Goal: Task Accomplishment & Management: Use online tool/utility

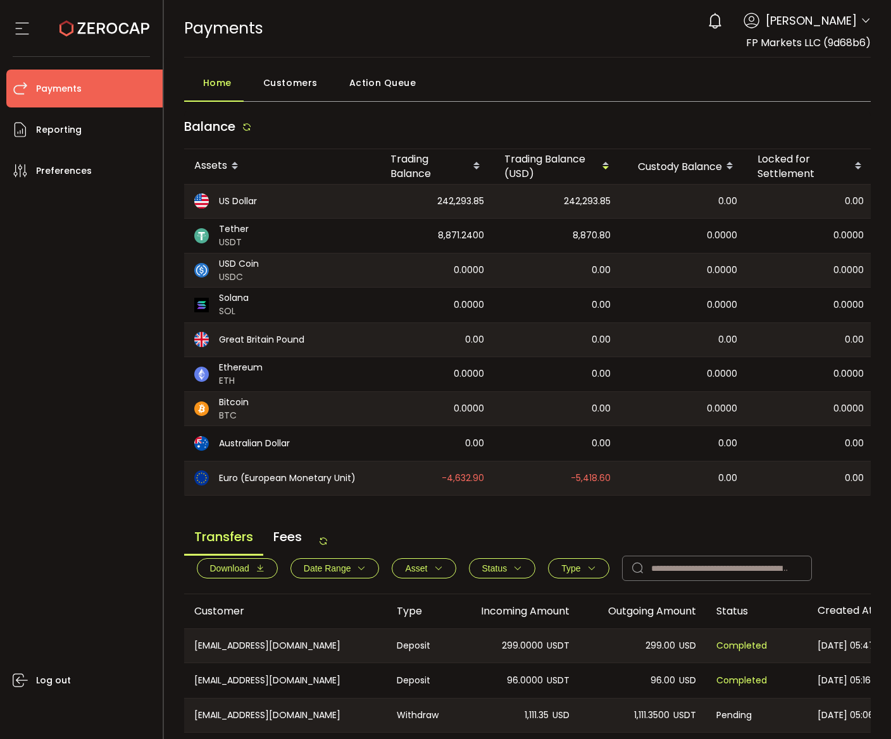
click at [550, 101] on div "Home Customers Action Queue" at bounding box center [527, 86] width 687 height 32
click at [326, 538] on div "Transfers Fees" at bounding box center [256, 542] width 144 height 28
click at [327, 543] on icon at bounding box center [323, 541] width 10 height 10
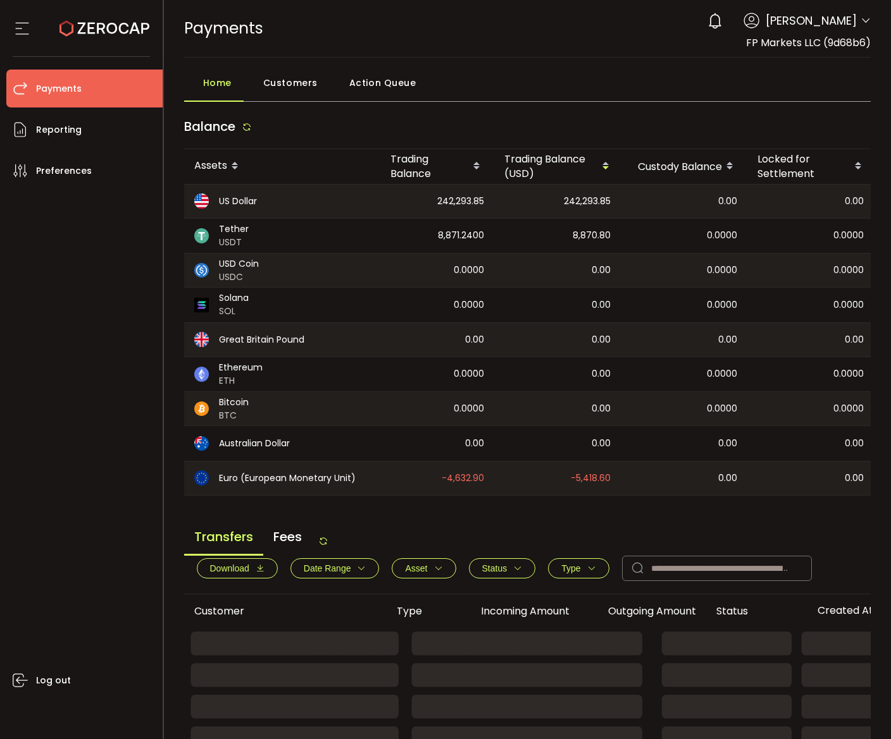
scroll to position [226, 0]
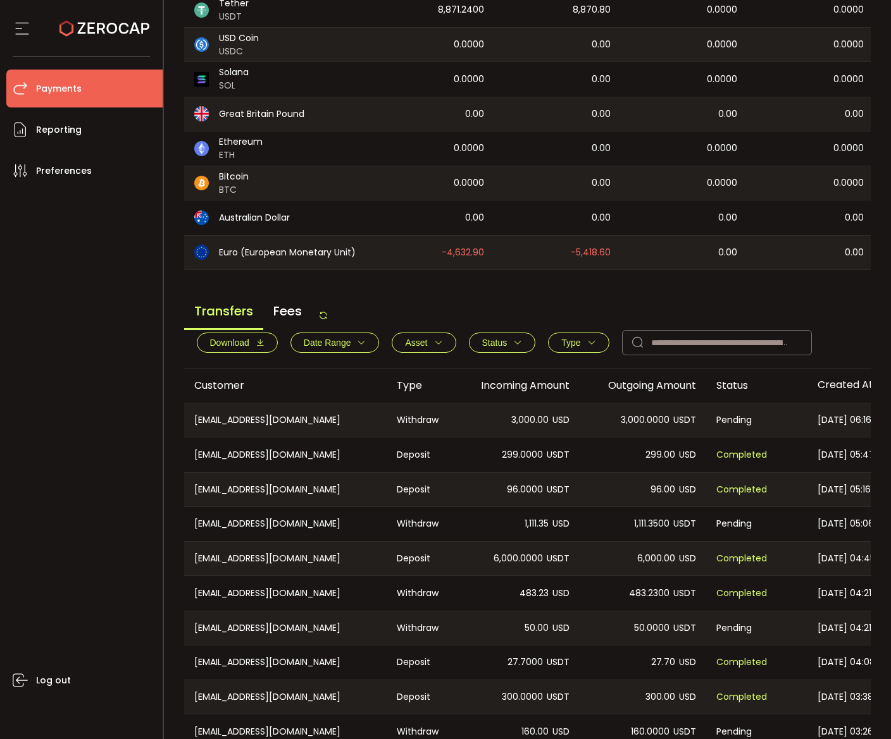
click at [562, 342] on span "Type" at bounding box center [570, 343] width 19 height 10
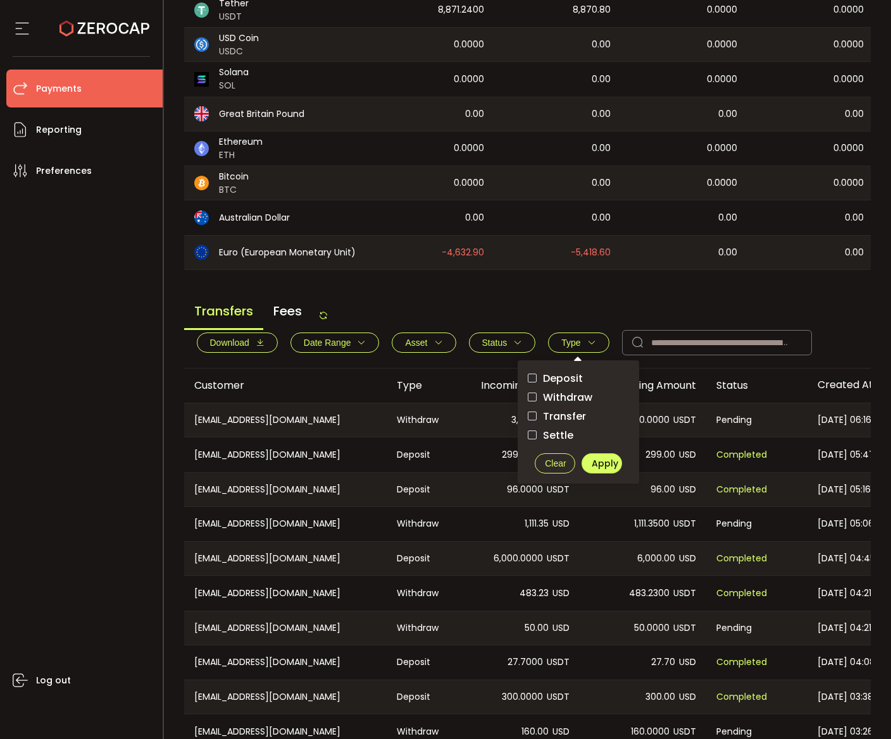
click at [574, 397] on span "Withdraw" at bounding box center [564, 398] width 56 height 12
click at [603, 470] on span "Apply" at bounding box center [604, 463] width 27 height 13
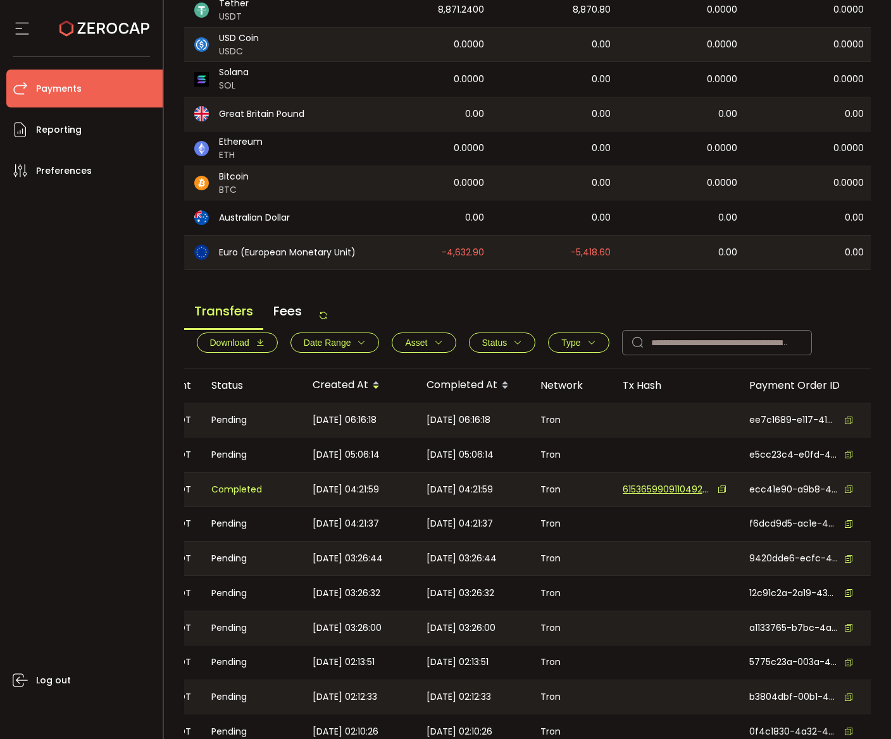
scroll to position [0, 648]
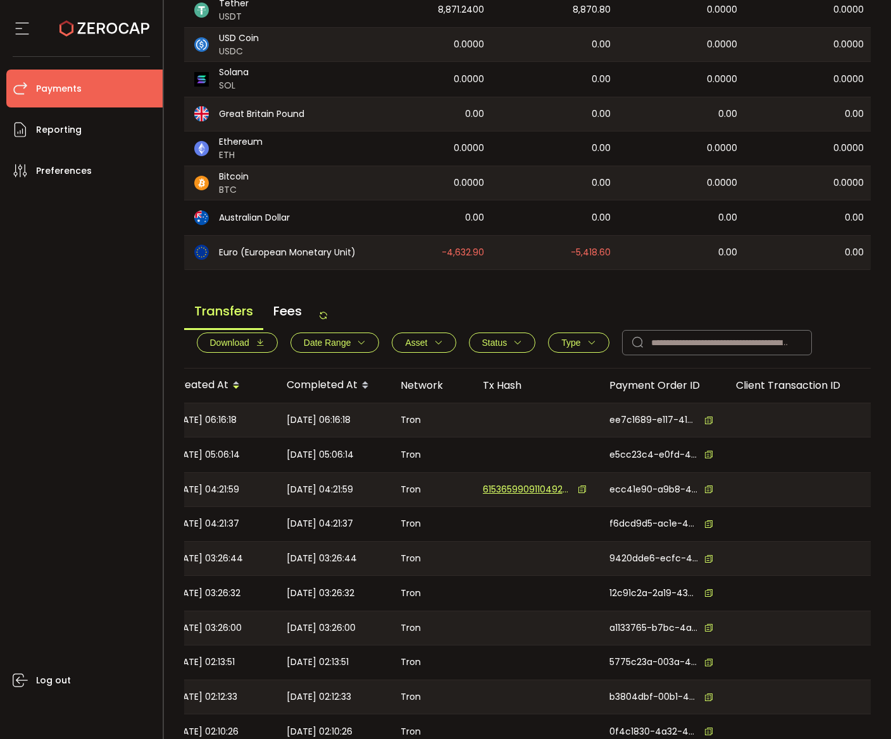
drag, startPoint x: 695, startPoint y: 484, endPoint x: 522, endPoint y: 538, distance: 180.3
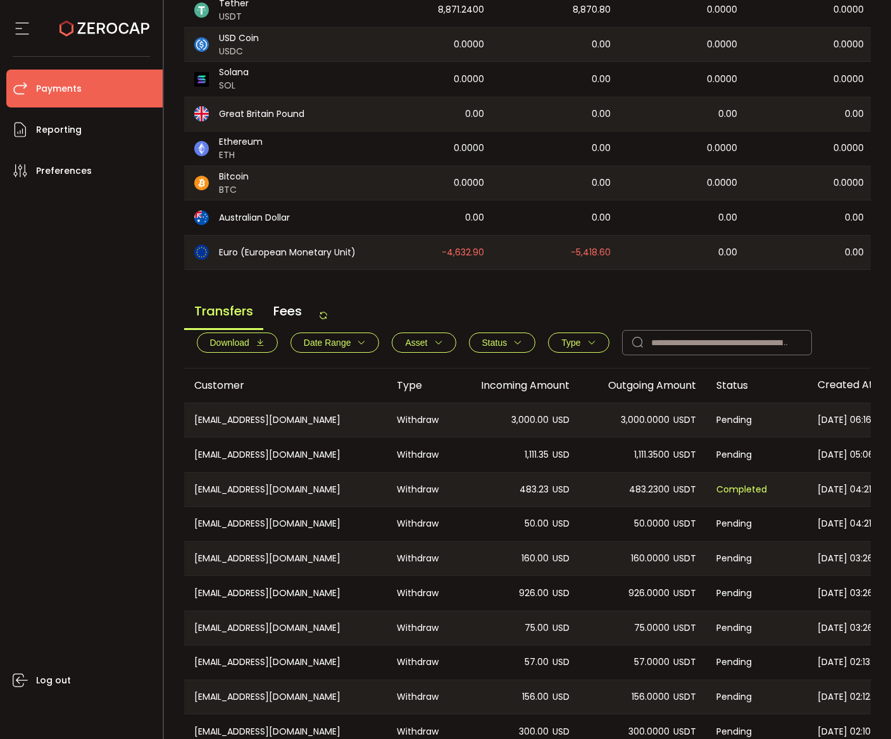
scroll to position [298, 0]
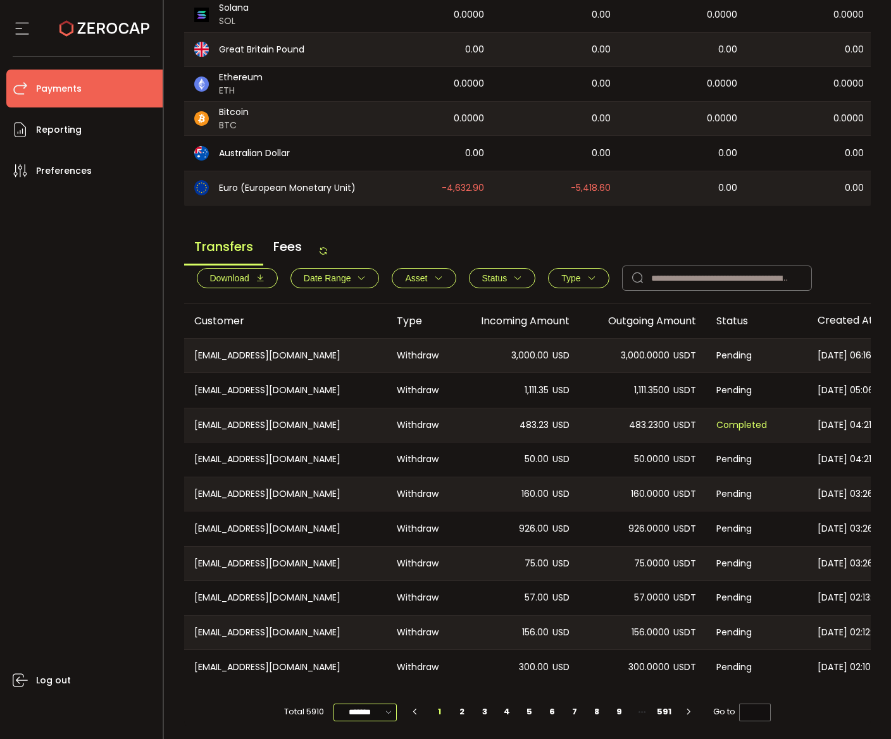
click at [356, 715] on input "*******" at bounding box center [364, 713] width 63 height 18
click at [364, 662] on span "50/page" at bounding box center [363, 659] width 38 height 13
type input "*******"
